Goal: Transaction & Acquisition: Purchase product/service

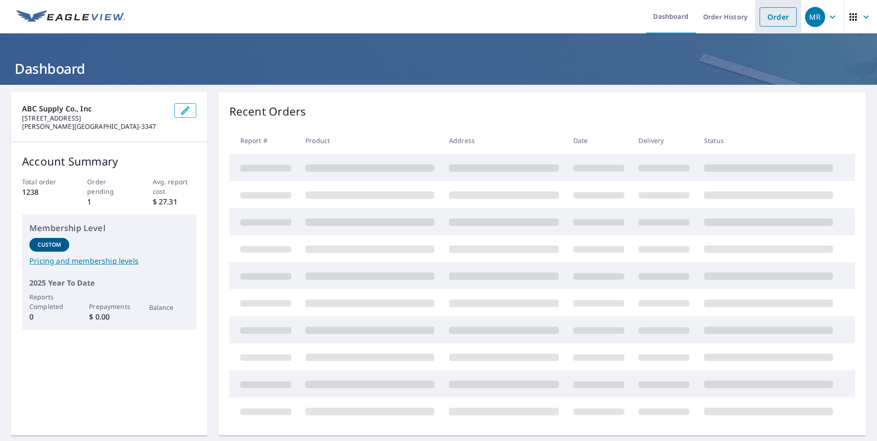
click at [766, 15] on link "Order" at bounding box center [778, 16] width 37 height 19
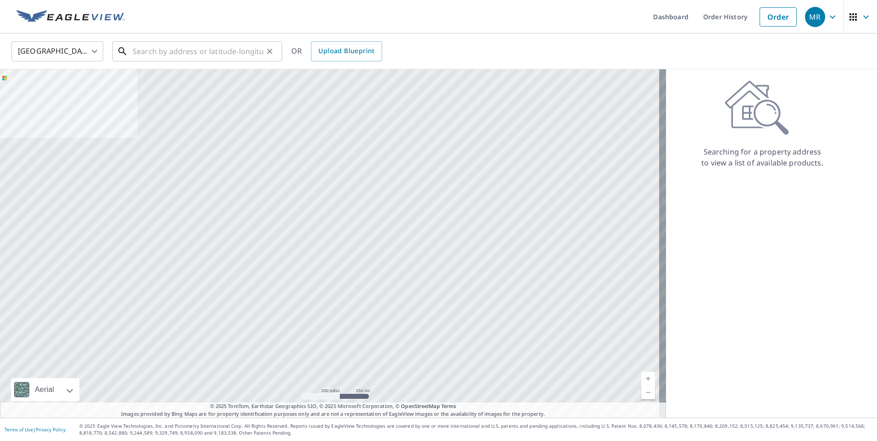
click at [187, 50] on input "text" at bounding box center [198, 52] width 131 height 26
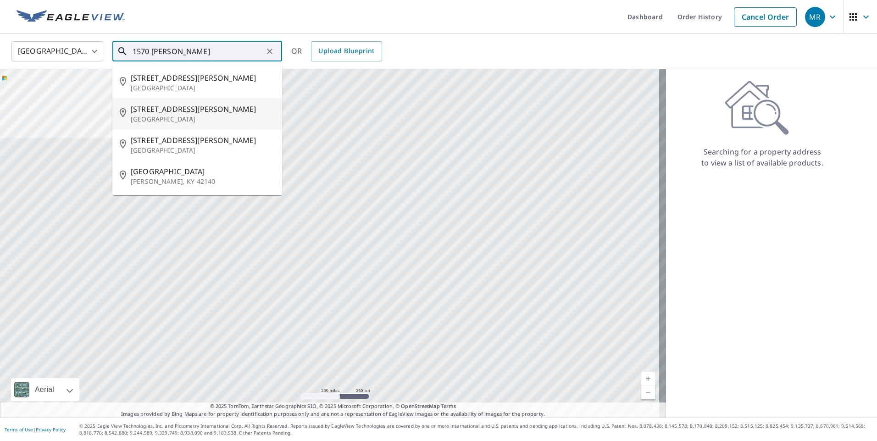
click at [183, 117] on p "[GEOGRAPHIC_DATA]" at bounding box center [203, 119] width 144 height 9
type input "[STREET_ADDRESS][PERSON_NAME]"
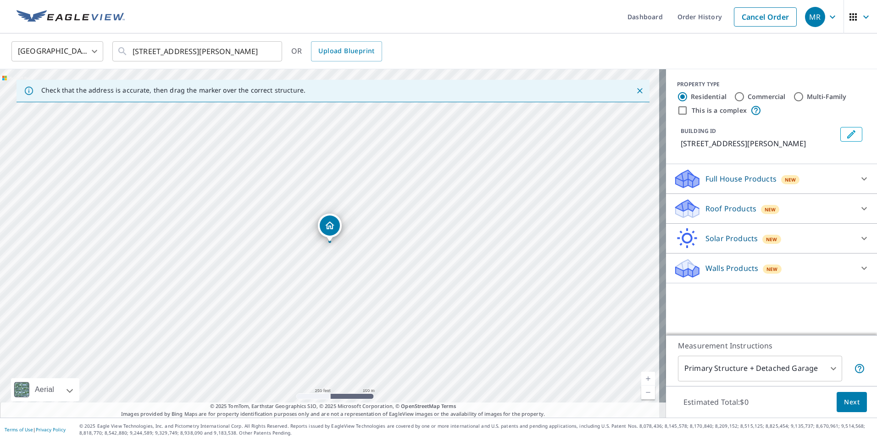
click at [740, 205] on p "Roof Products" at bounding box center [731, 208] width 51 height 11
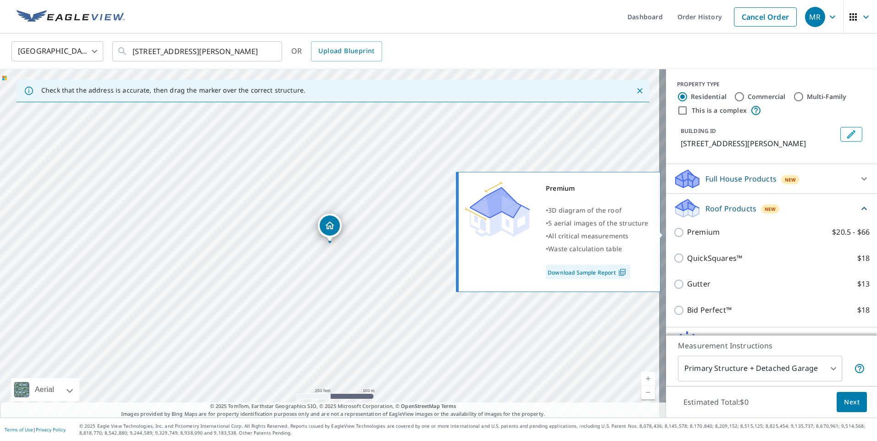
click at [673, 236] on input "Premium $20.5 - $66" at bounding box center [680, 232] width 14 height 11
checkbox input "true"
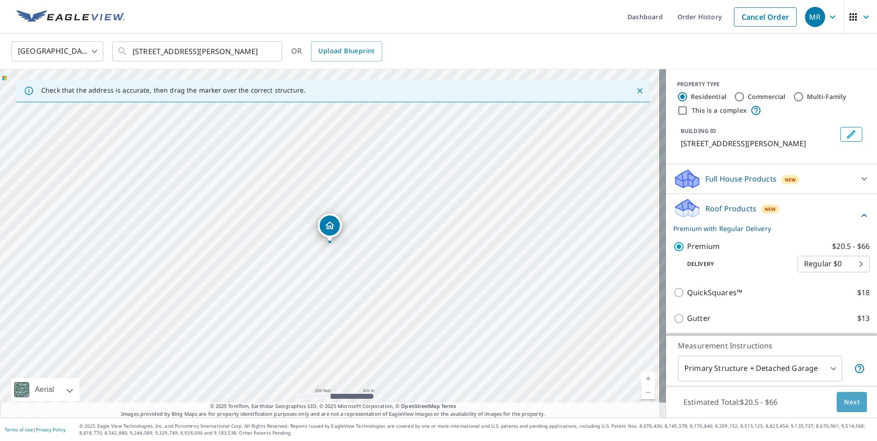
click at [852, 405] on span "Next" at bounding box center [852, 402] width 16 height 11
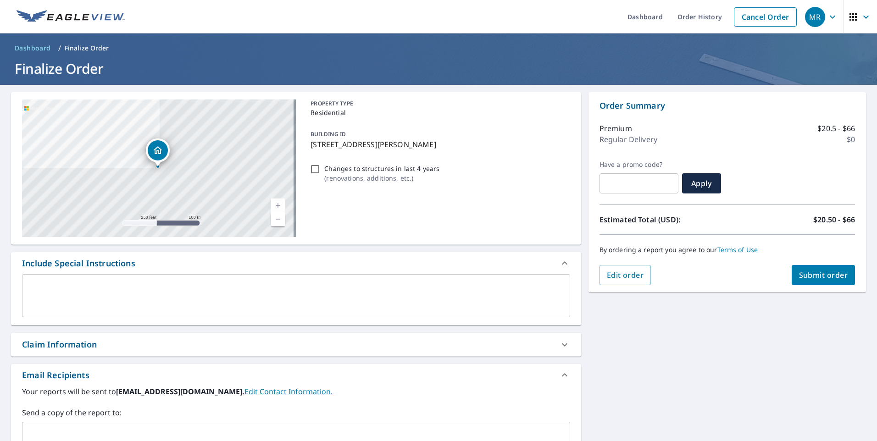
scroll to position [143, 0]
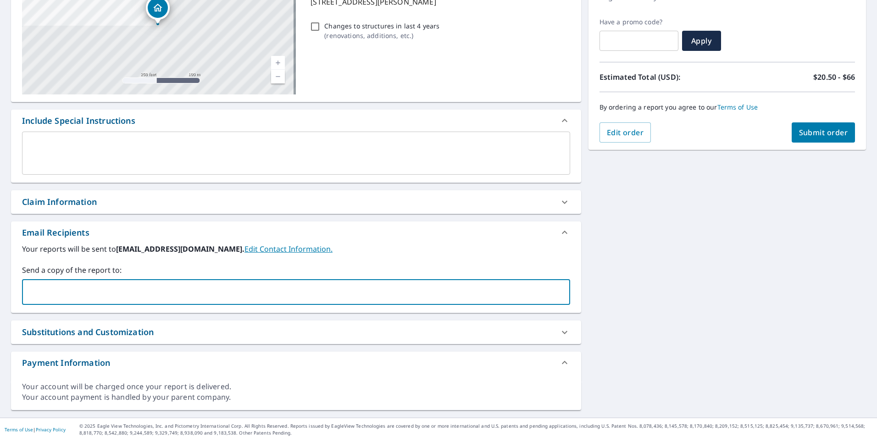
click at [128, 296] on input "text" at bounding box center [289, 292] width 526 height 17
type input "[PERSON_NAME][EMAIL_ADDRESS][PERSON_NAME][DOMAIN_NAME]"
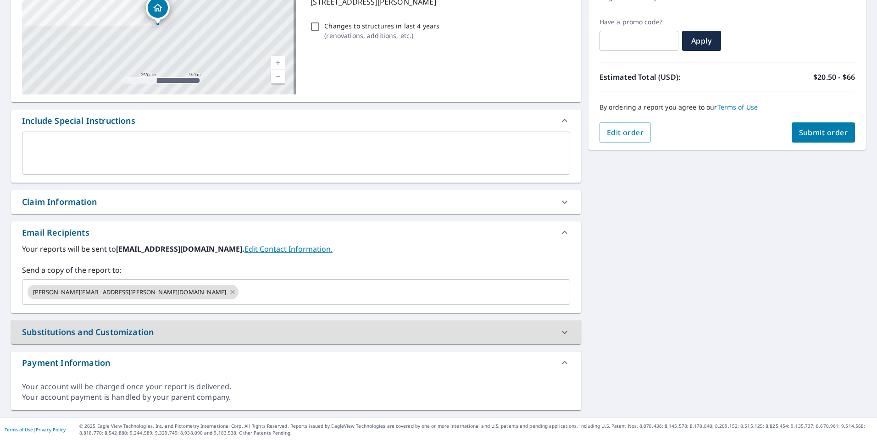
click at [792, 146] on div "Order Summary Premium $20.5 - $66 Regular Delivery $0 Have a promo code? ​ Appl…" at bounding box center [728, 50] width 278 height 200
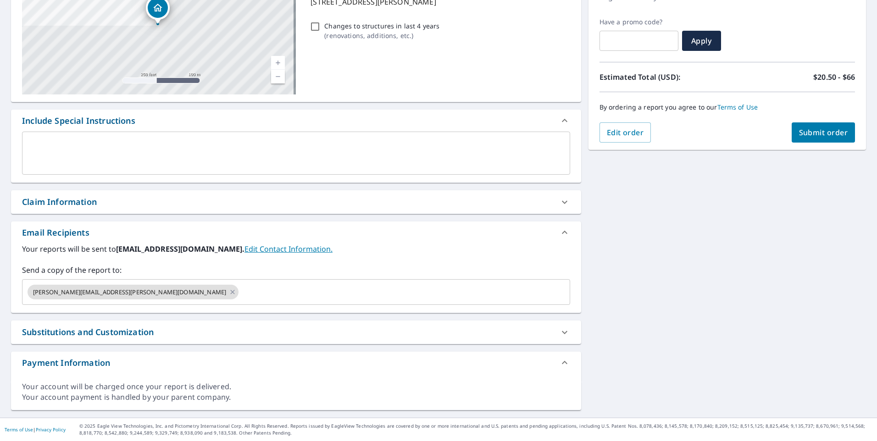
click at [812, 129] on span "Submit order" at bounding box center [823, 133] width 49 height 10
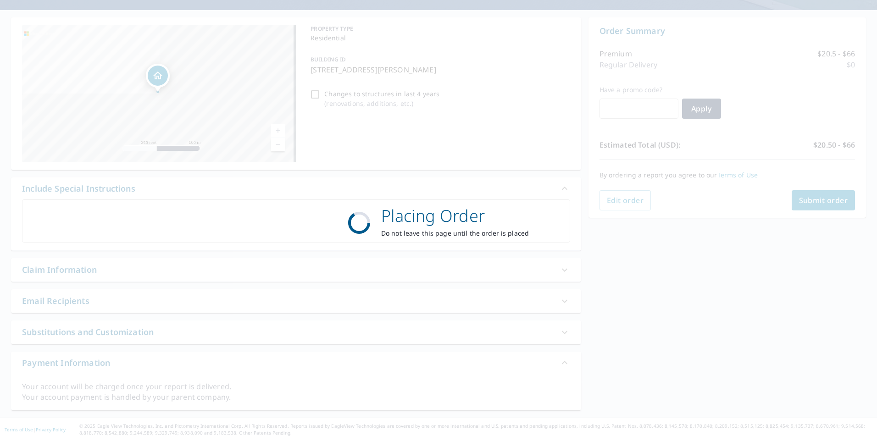
scroll to position [75, 0]
